Goal: Transaction & Acquisition: Purchase product/service

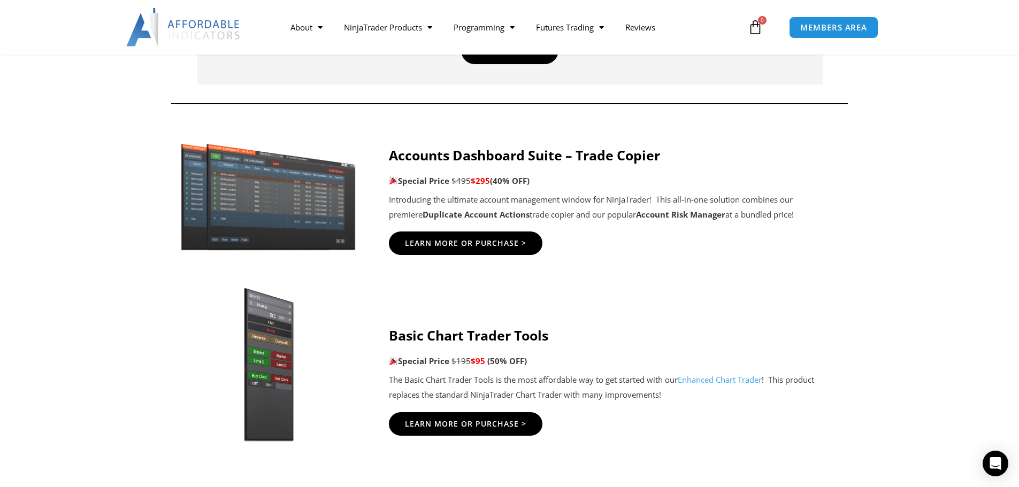
scroll to position [588, 0]
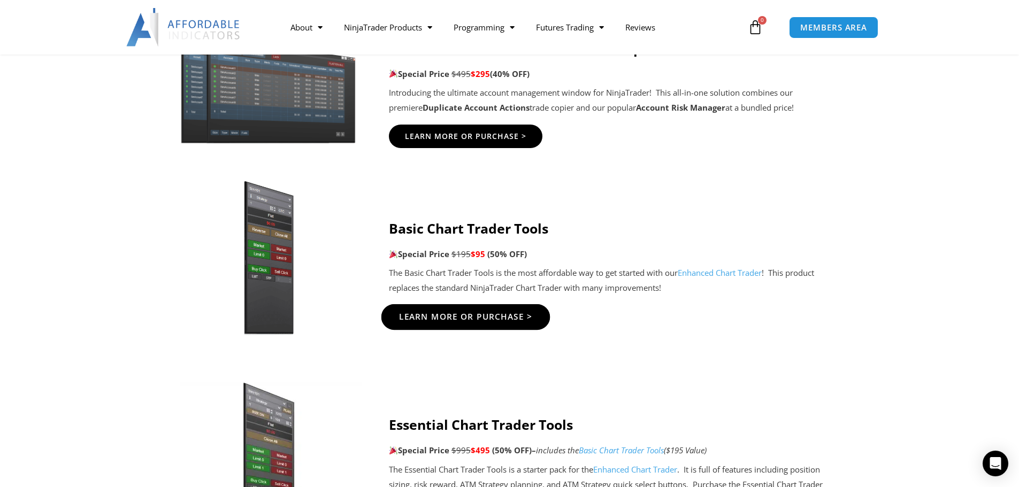
click at [486, 318] on span "Learn More Or Purchase >" at bounding box center [465, 317] width 134 height 8
